Goal: Navigation & Orientation: Find specific page/section

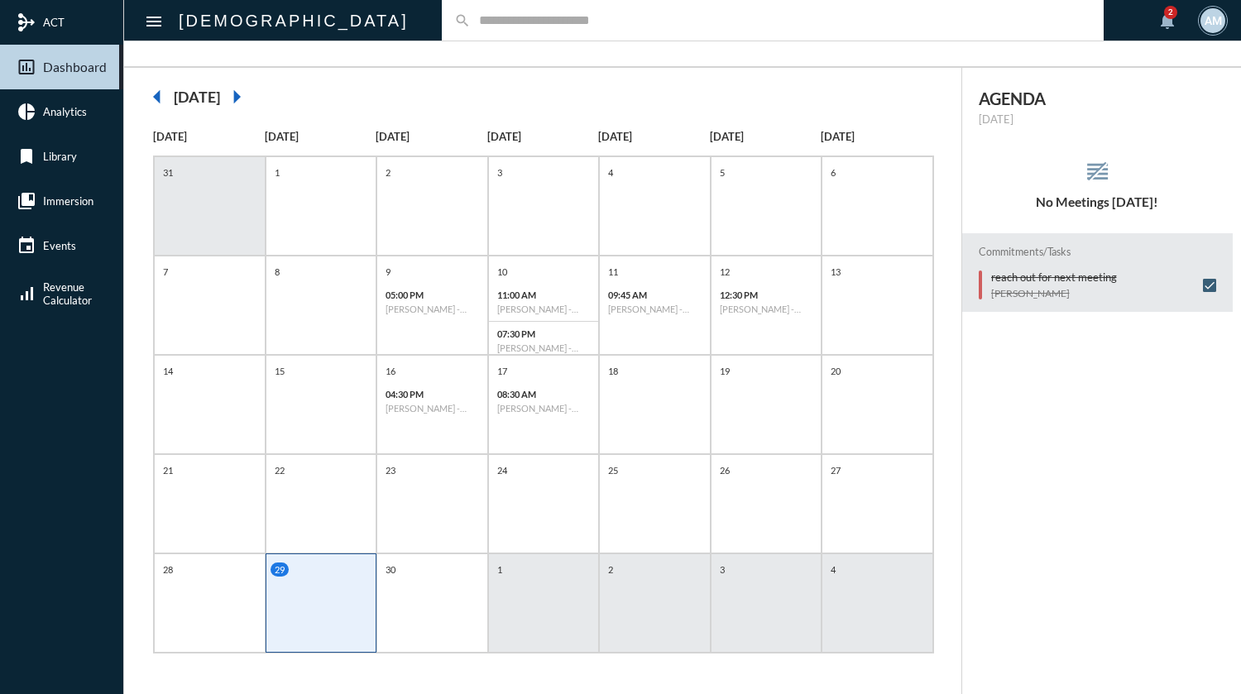
scroll to position [103, 0]
click at [253, 90] on mat-icon "arrow_right" at bounding box center [236, 96] width 33 height 33
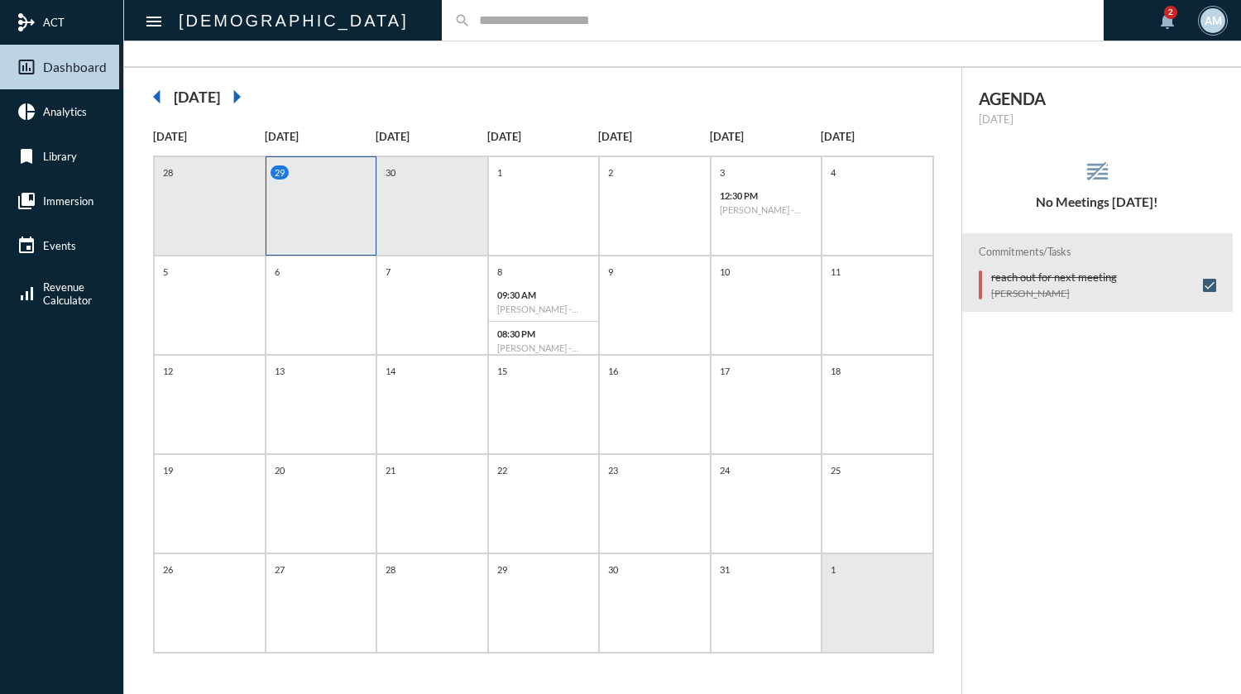
click at [160, 97] on mat-icon "arrow_left" at bounding box center [157, 96] width 33 height 33
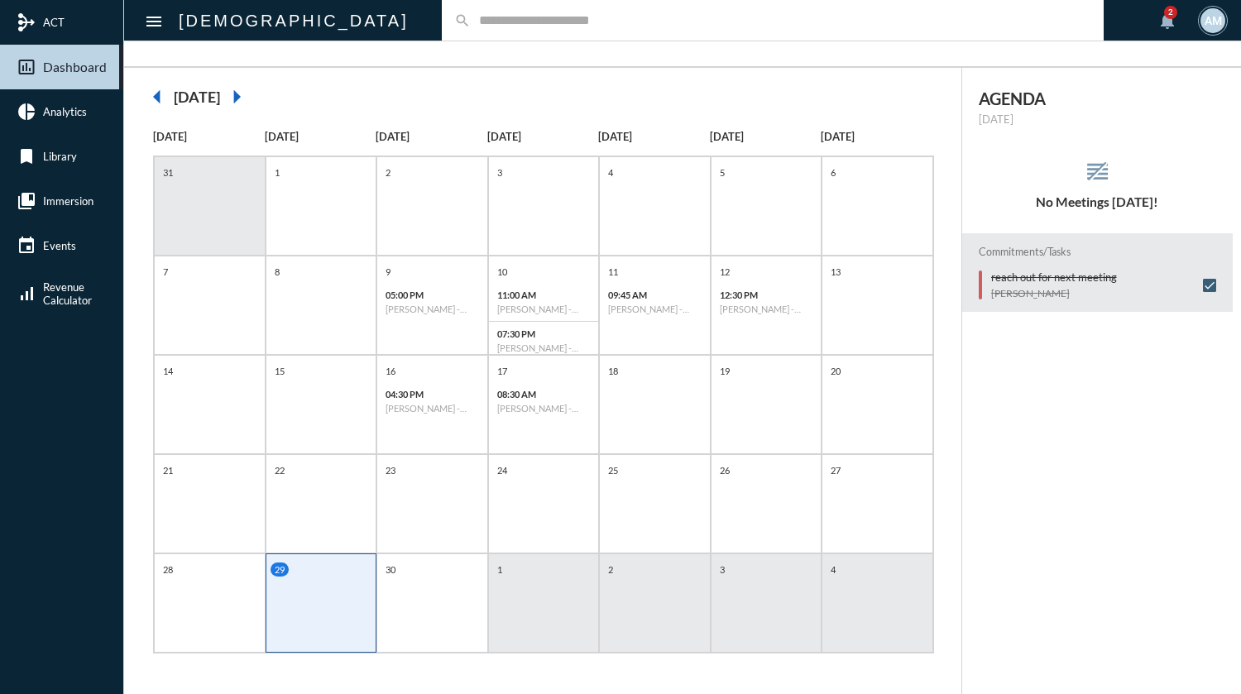
click at [253, 103] on mat-icon "arrow_right" at bounding box center [236, 96] width 33 height 33
